Goal: Transaction & Acquisition: Book appointment/travel/reservation

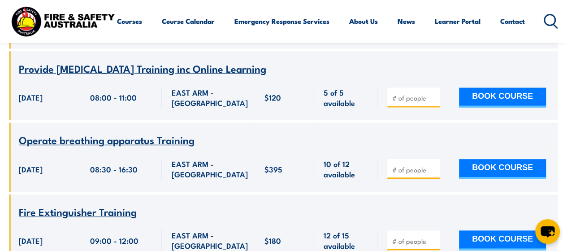
scroll to position [448, 0]
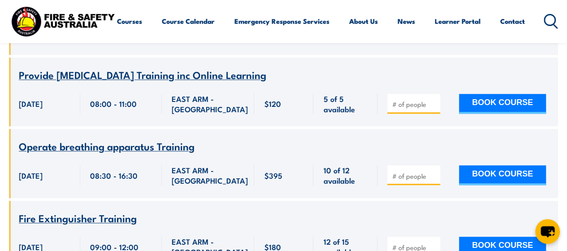
click at [419, 242] on input "number" at bounding box center [414, 246] width 45 height 9
click at [432, 241] on span at bounding box center [413, 246] width 47 height 10
click at [432, 242] on input "1" at bounding box center [414, 246] width 45 height 9
type input "2"
click at [433, 242] on input "2" at bounding box center [414, 246] width 45 height 9
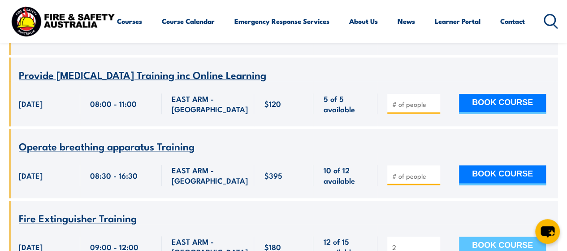
click at [503, 236] on button "BOOK COURSE" at bounding box center [502, 246] width 87 height 20
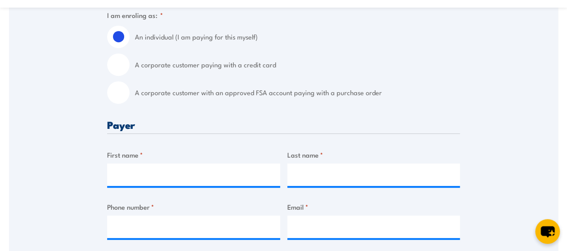
scroll to position [269, 0]
click at [117, 67] on input "A corporate customer paying with a credit card" at bounding box center [118, 64] width 22 height 22
radio input "true"
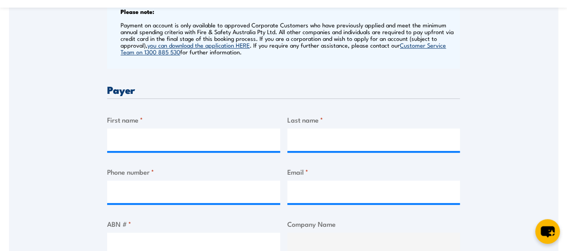
scroll to position [403, 0]
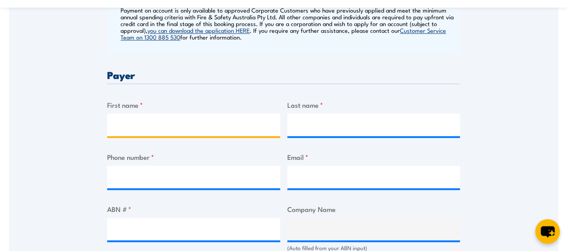
click at [174, 130] on input "First name *" at bounding box center [193, 124] width 173 height 22
type input "[PERSON_NAME]"
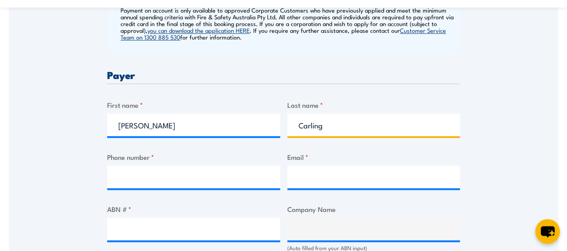
type input "Carling"
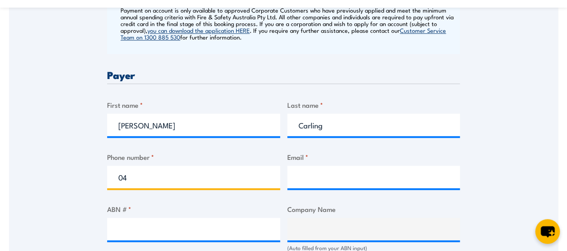
type input "0467613743"
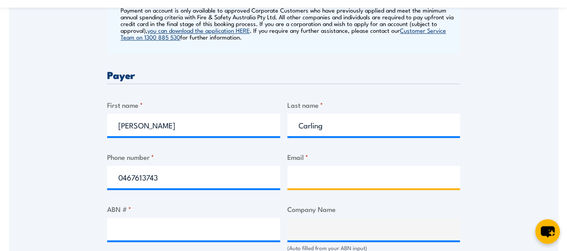
type input "[PERSON_NAME][EMAIL_ADDRESS][DOMAIN_NAME]"
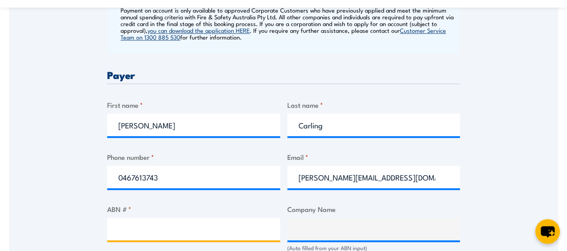
click at [142, 232] on input "ABN # *" at bounding box center [193, 228] width 173 height 22
click at [118, 228] on input "ABN # *" at bounding box center [193, 228] width 173 height 22
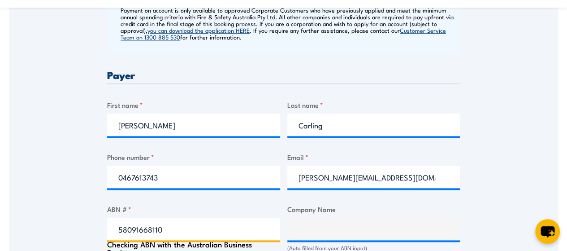
type input "58091668110"
type input "APT MANAGEMENT SERVICES PTY LIMITED"
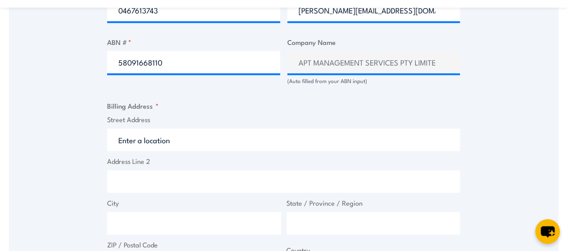
scroll to position [588, 0]
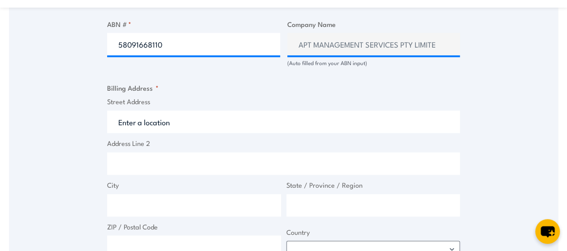
click at [189, 123] on input "Street Address" at bounding box center [283, 121] width 353 height 22
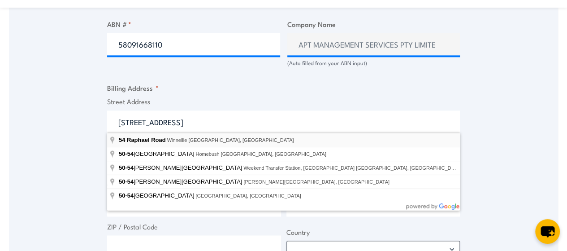
type input "[STREET_ADDRESS]"
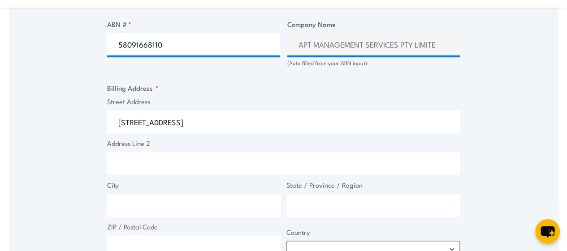
type input "[STREET_ADDRESS][PERSON_NAME]"
type input "Winnellie"
type input "[GEOGRAPHIC_DATA]"
type input "0820"
select select "[GEOGRAPHIC_DATA]"
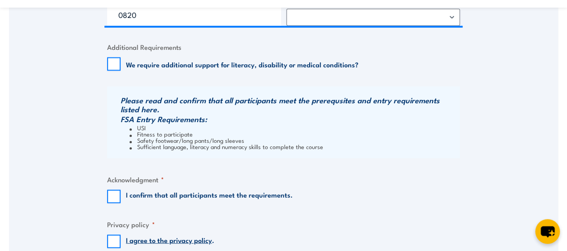
scroll to position [857, 0]
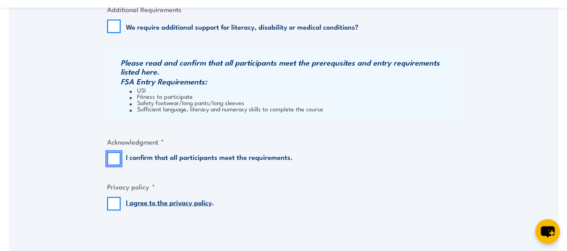
click at [113, 157] on input "I confirm that all participants meet the requirements." at bounding box center [113, 158] width 13 height 13
checkbox input "true"
click at [113, 198] on input "I agree to the privacy policy ." at bounding box center [113, 203] width 13 height 13
checkbox input "true"
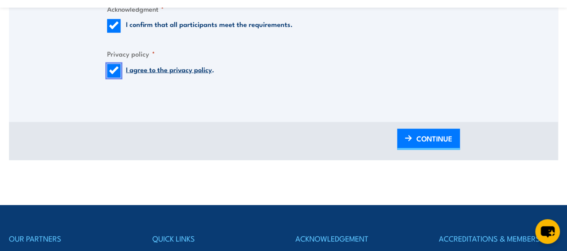
scroll to position [991, 0]
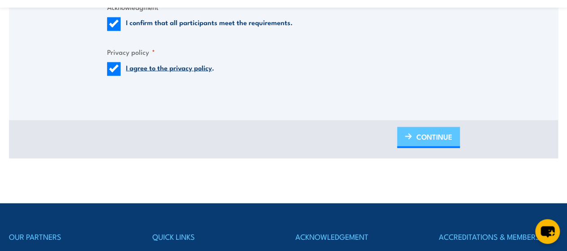
click at [420, 137] on span "CONTINUE" at bounding box center [434, 137] width 36 height 24
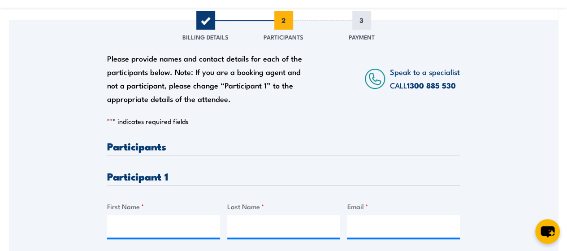
scroll to position [224, 0]
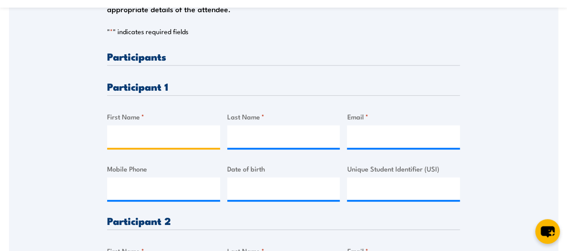
click at [119, 135] on input "First Name *" at bounding box center [163, 136] width 113 height 22
type input "[PERSON_NAME]"
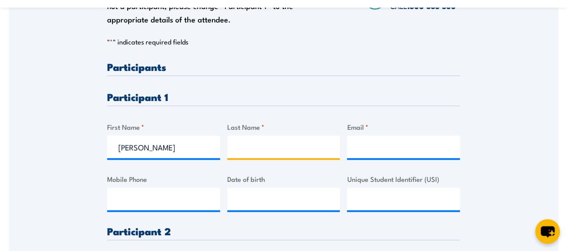
click at [264, 153] on input "Last Name *" at bounding box center [283, 146] width 113 height 22
type input "Relton"
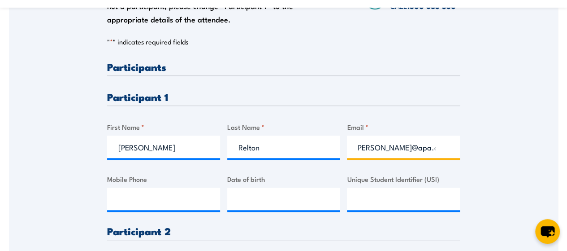
scroll to position [0, 12]
type input "[PERSON_NAME][EMAIL_ADDRESS][DOMAIN_NAME]"
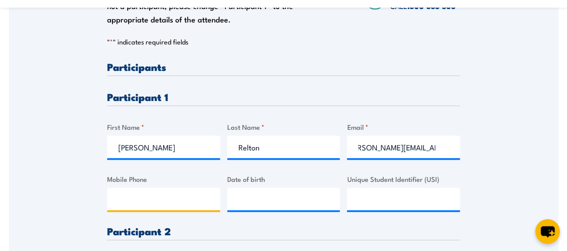
click at [132, 201] on input "Mobile Phone" at bounding box center [163, 198] width 113 height 22
type input "0472846619"
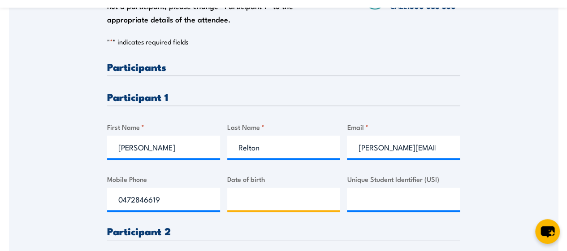
type input "__/__/____"
click at [274, 199] on input "__/__/____" at bounding box center [283, 198] width 113 height 22
click at [266, 206] on input "__/__/____" at bounding box center [283, 198] width 113 height 22
click at [236, 204] on input "__/__/____" at bounding box center [283, 198] width 113 height 22
type input "[DATE]"
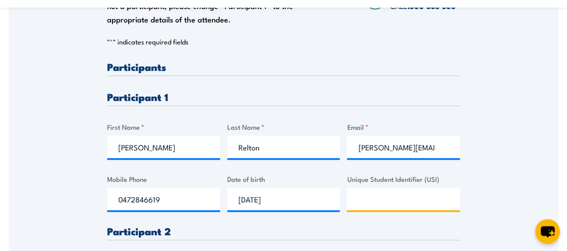
click at [365, 202] on input "Unique Student Identifier (USI)" at bounding box center [403, 198] width 113 height 22
paste input "K6VEH3CSZE"
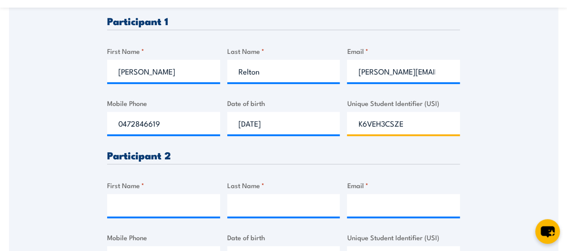
scroll to position [303, 0]
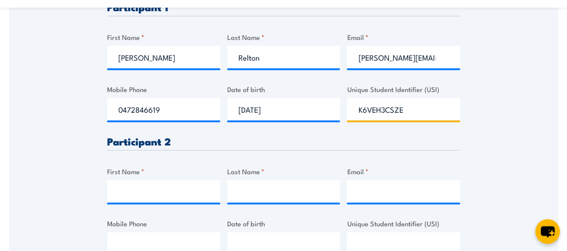
type input "K6VEH3CSZE"
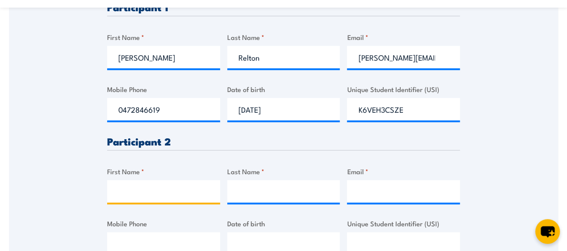
click at [148, 198] on input "First Name *" at bounding box center [163, 191] width 113 height 22
type input "[PERSON_NAME]"
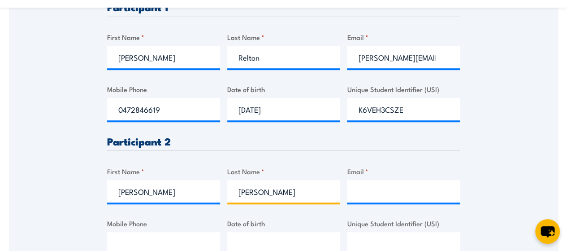
type input "[PERSON_NAME]"
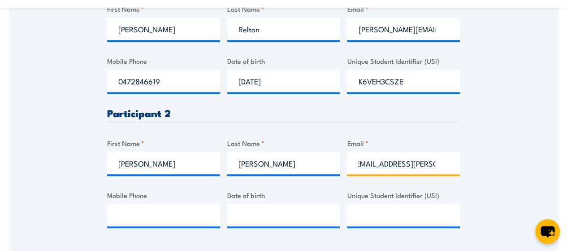
scroll to position [393, 0]
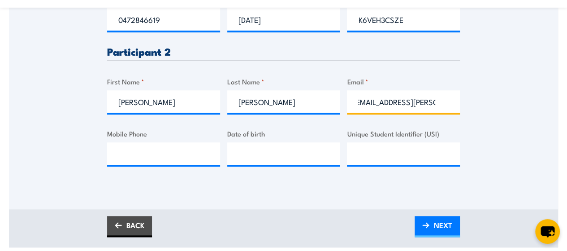
type input "[EMAIL_ADDRESS][PERSON_NAME][DOMAIN_NAME]"
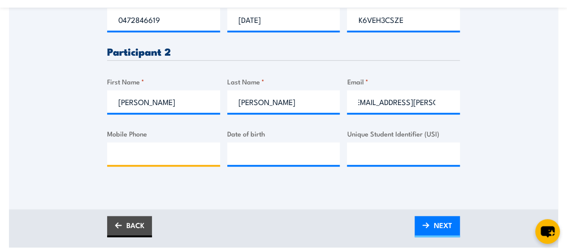
click at [140, 145] on input "Mobile Phone" at bounding box center [163, 153] width 113 height 22
type input "0439097645"
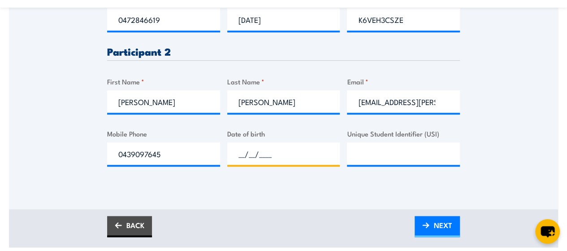
click at [242, 153] on input "__/__/____" at bounding box center [283, 153] width 113 height 22
type input "[DATE]"
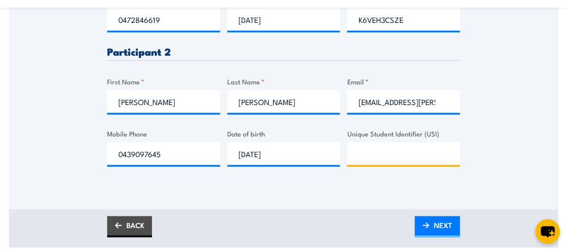
click at [367, 156] on input "Unique Student Identifier (USI)" at bounding box center [403, 153] width 113 height 22
paste input "KRDTK24JJZ"
type input "KRDTK24JJZ"
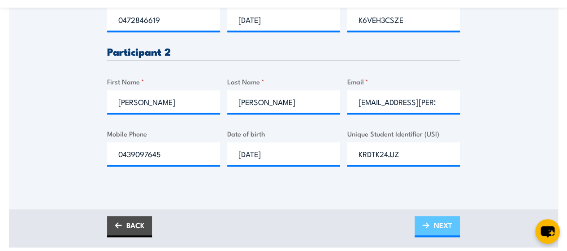
click at [433, 224] on link "NEXT" at bounding box center [437, 226] width 45 height 21
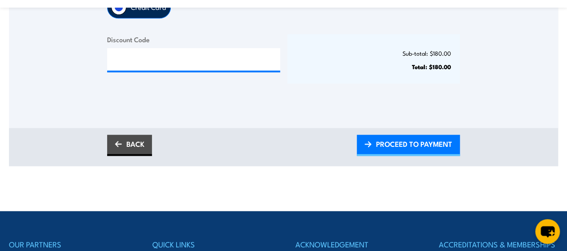
scroll to position [314, 0]
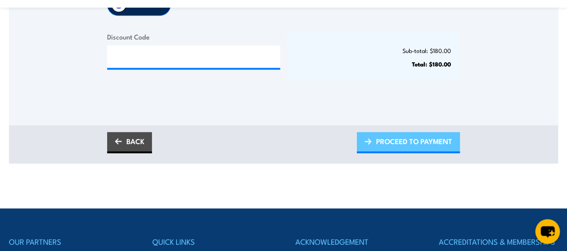
click at [402, 142] on span "PROCEED TO PAYMENT" at bounding box center [414, 141] width 76 height 24
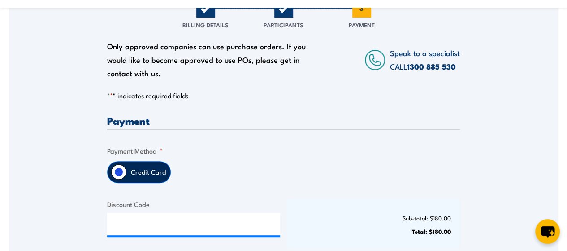
scroll to position [134, 0]
